Goal: Register for event/course

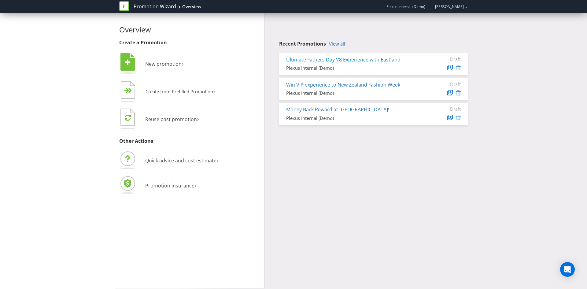
click at [335, 60] on link "Ultimate Fathers Day V8 Experience with Eastland" at bounding box center [343, 59] width 114 height 7
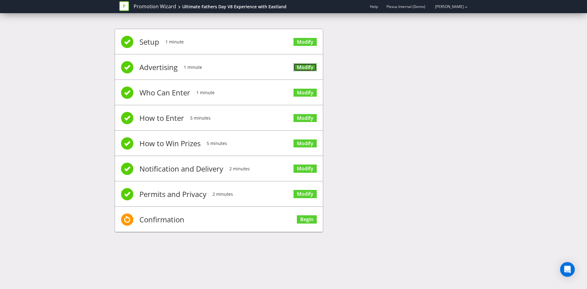
click at [300, 69] on link "Modify" at bounding box center [305, 67] width 23 height 8
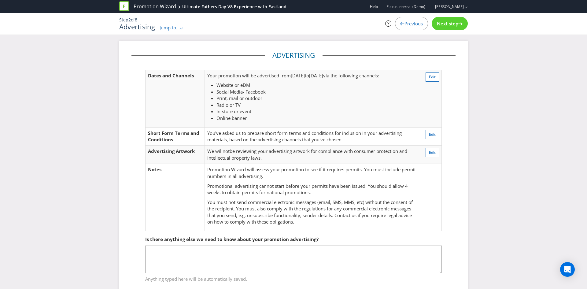
click at [446, 22] on span "Next step" at bounding box center [447, 23] width 21 height 6
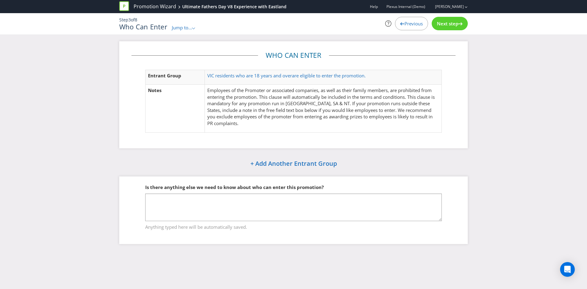
click at [443, 25] on span "Next step" at bounding box center [447, 23] width 21 height 6
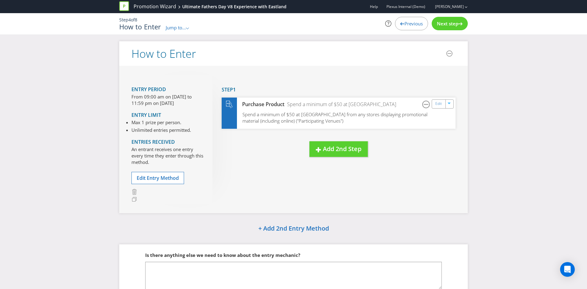
click at [450, 23] on span "Next step" at bounding box center [447, 23] width 21 height 6
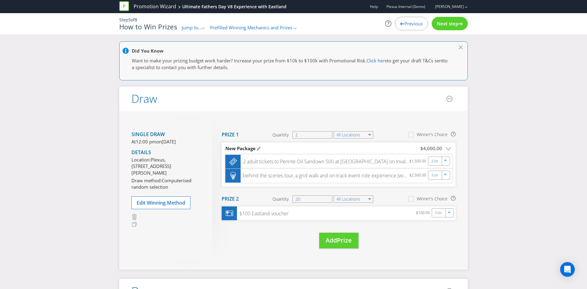
click at [461, 25] on div "Next step" at bounding box center [450, 23] width 36 height 13
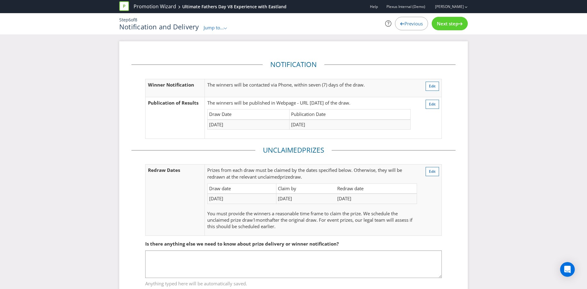
click at [451, 28] on div "Next step" at bounding box center [450, 23] width 36 height 13
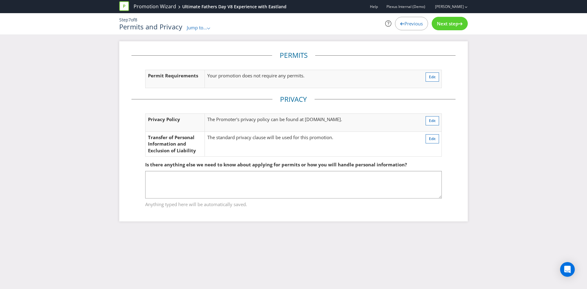
click at [438, 27] on div "Next step" at bounding box center [450, 23] width 36 height 13
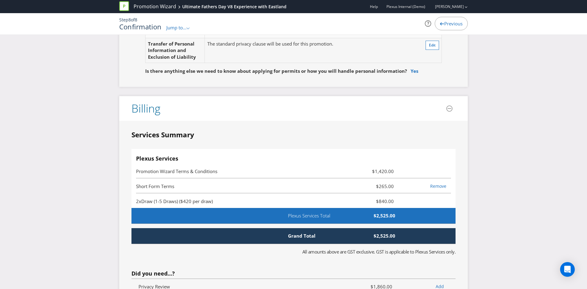
scroll to position [1492, 0]
